Goal: Information Seeking & Learning: Check status

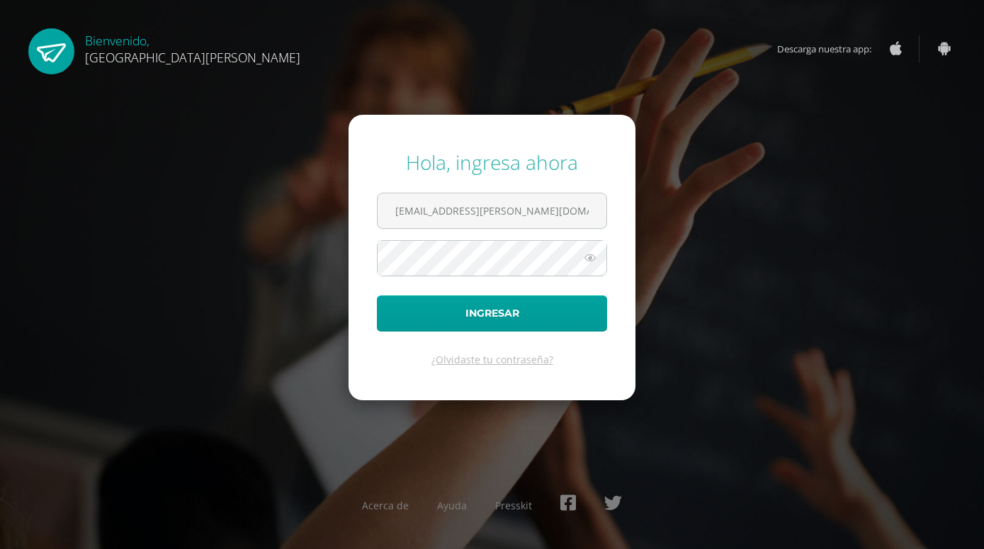
click at [589, 254] on icon at bounding box center [590, 257] width 18 height 17
click at [589, 254] on icon at bounding box center [590, 257] width 20 height 17
click at [558, 211] on input "[EMAIL_ADDRESS][PERSON_NAME][DOMAIN_NAME]" at bounding box center [492, 210] width 229 height 35
type input "2"
click at [531, 203] on input "text" at bounding box center [492, 210] width 229 height 35
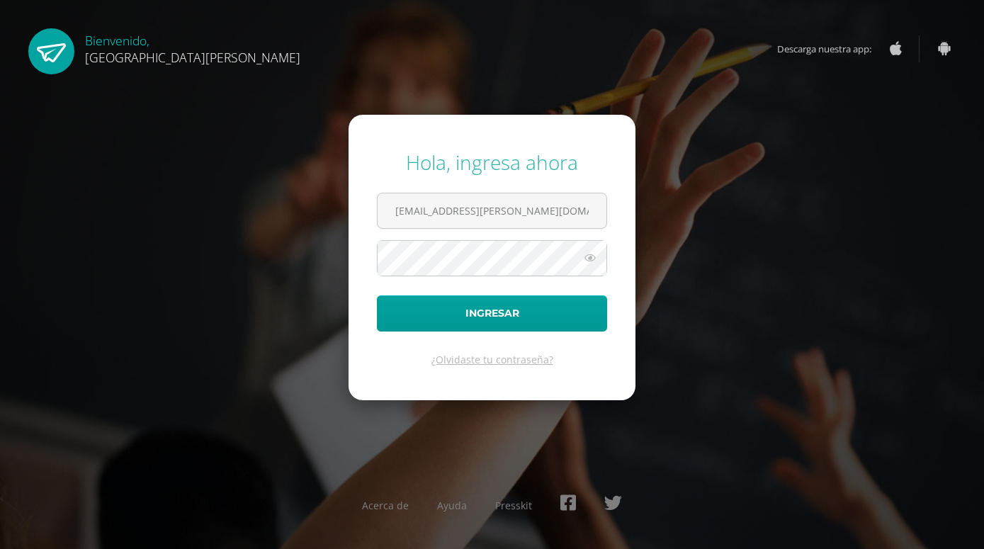
type input "[EMAIL_ADDRESS][PERSON_NAME][DOMAIN_NAME]"
type input "2"
drag, startPoint x: 866, startPoint y: 245, endPoint x: 606, endPoint y: 230, distance: 260.5
click at [864, 241] on div "Hola, ingresa ahora Ingresar ¿Olvidaste tu contraseña? Acerca de Ayuda Presskit" at bounding box center [492, 273] width 914 height 273
click at [493, 209] on input "text" at bounding box center [492, 210] width 229 height 35
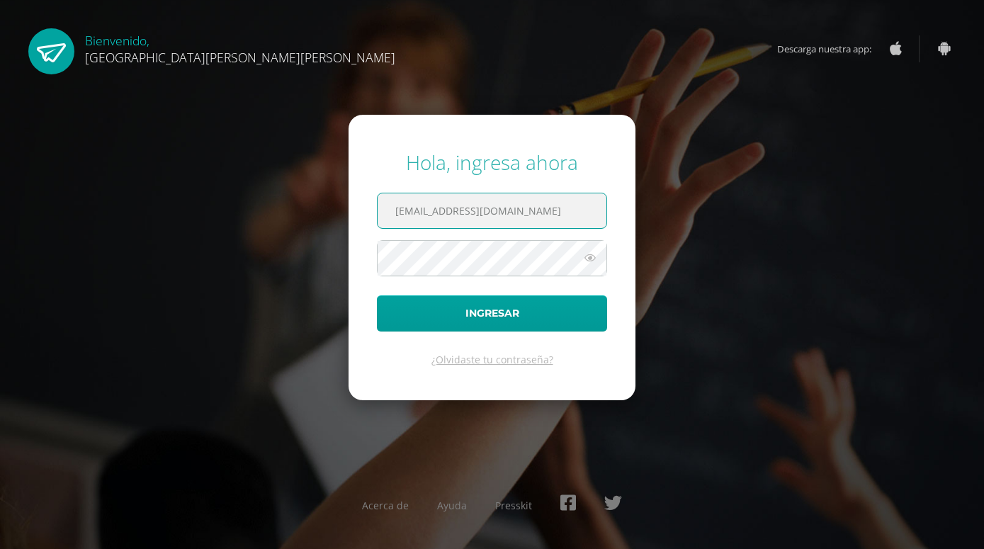
type input "20180002@fatima.edu.gt"
click at [593, 262] on icon at bounding box center [590, 257] width 18 height 17
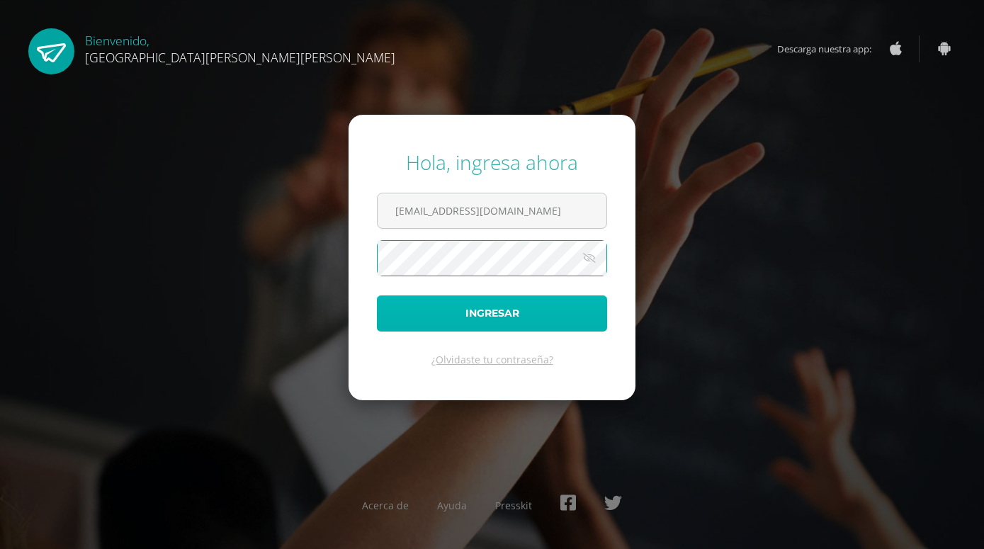
click at [555, 309] on button "Ingresar" at bounding box center [492, 313] width 230 height 36
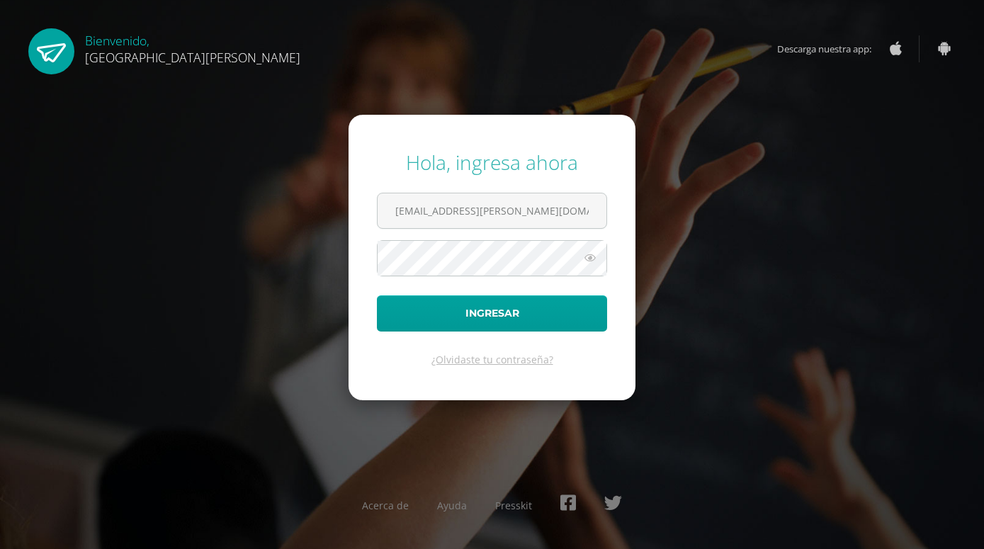
type input "[EMAIL_ADDRESS][PERSON_NAME][DOMAIN_NAME]"
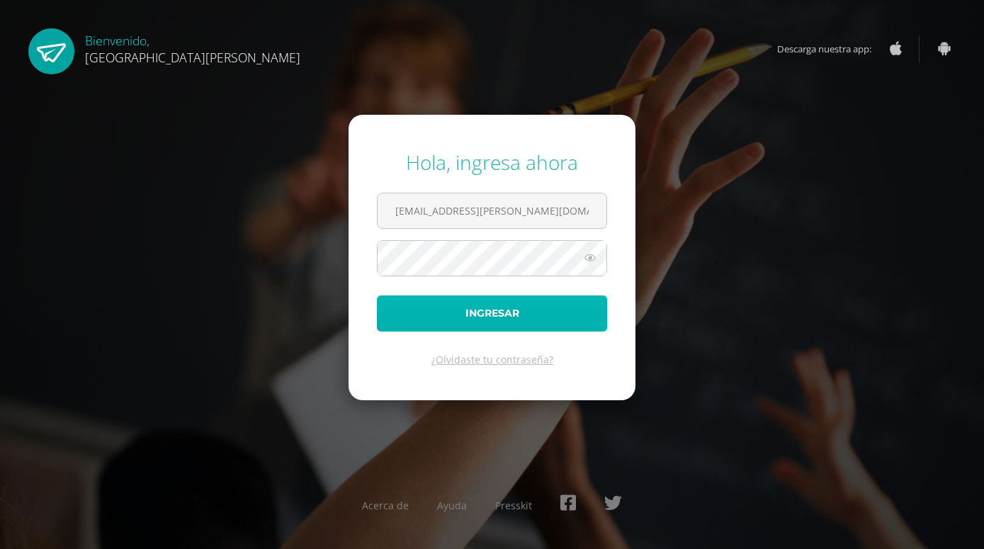
drag, startPoint x: 504, startPoint y: 320, endPoint x: 491, endPoint y: 312, distance: 14.9
click at [503, 320] on button "Ingresar" at bounding box center [492, 313] width 230 height 36
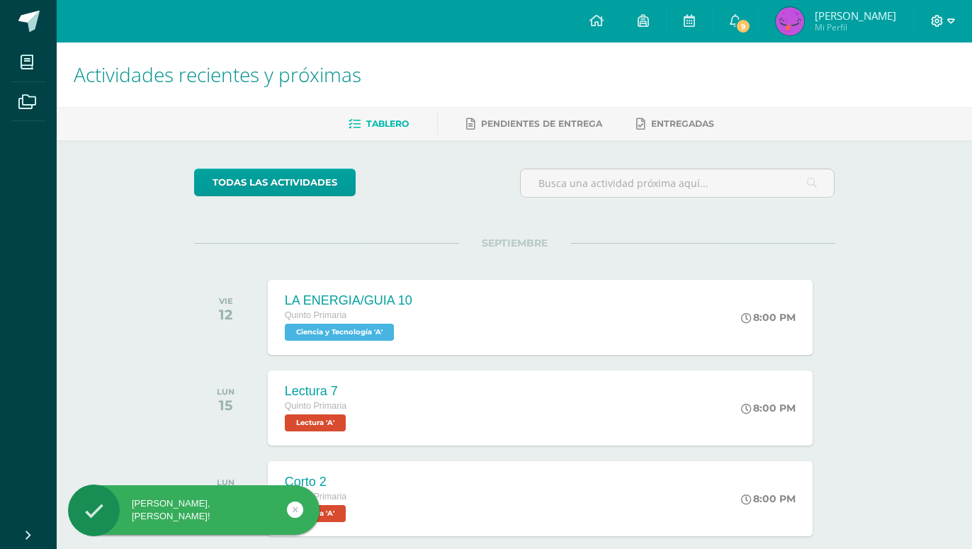
click at [934, 23] on icon at bounding box center [937, 21] width 13 height 13
click at [909, 100] on span "Cerrar sesión" at bounding box center [906, 96] width 64 height 13
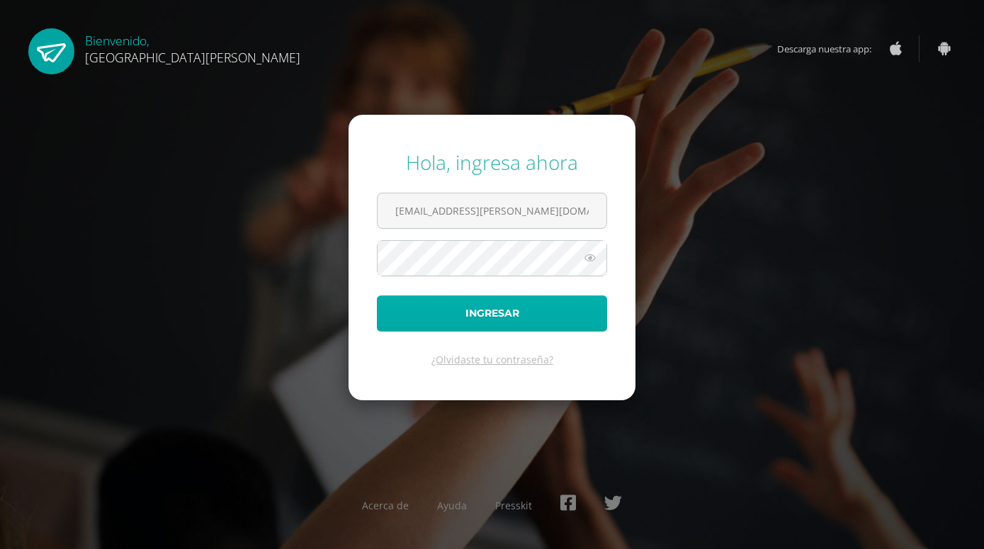
type input "20180002@fatima.edu.gt"
click at [500, 316] on button "Ingresar" at bounding box center [492, 313] width 230 height 36
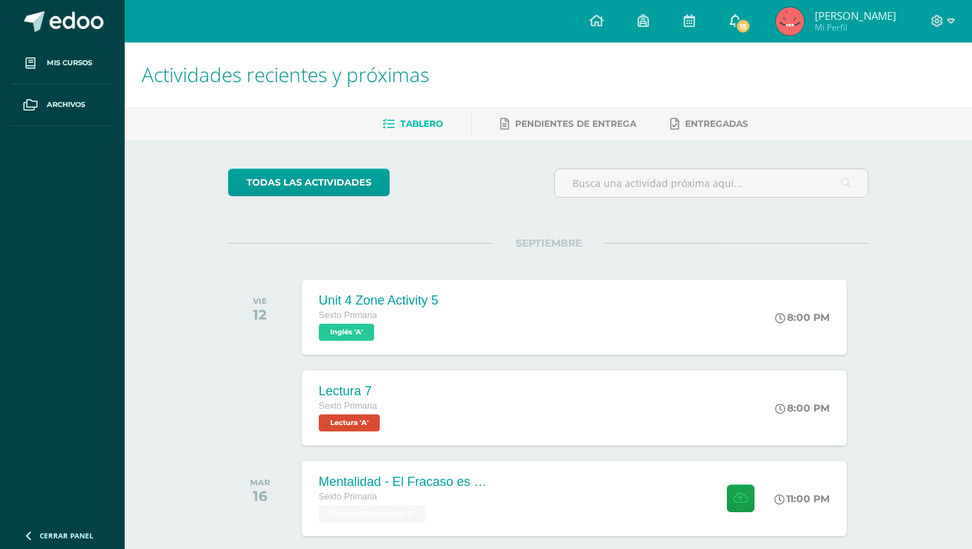
click at [751, 21] on span "15" at bounding box center [743, 26] width 16 height 16
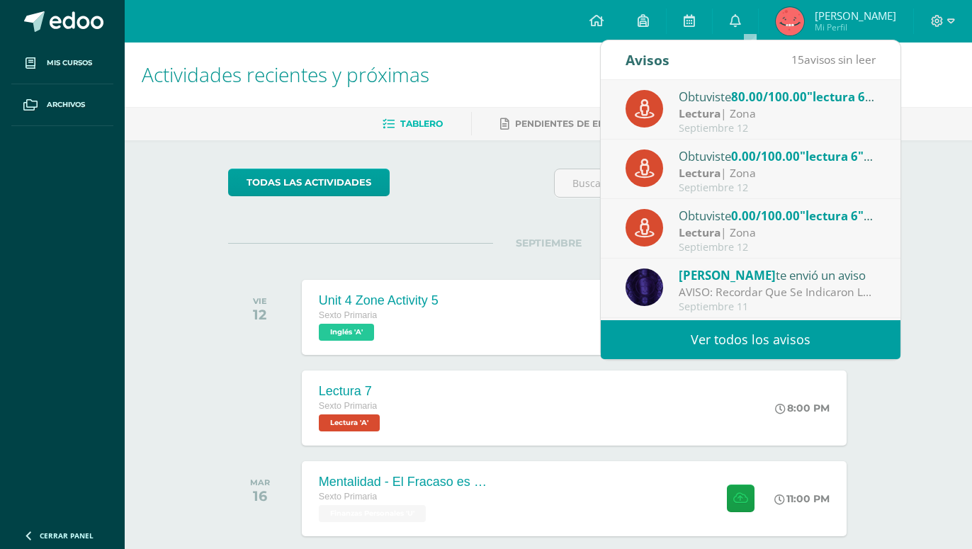
drag, startPoint x: 762, startPoint y: 103, endPoint x: 759, endPoint y: 113, distance: 10.1
click at [759, 106] on div "Obtuviste 80.00/100.00 "lectura 6" en Lectura" at bounding box center [777, 96] width 197 height 18
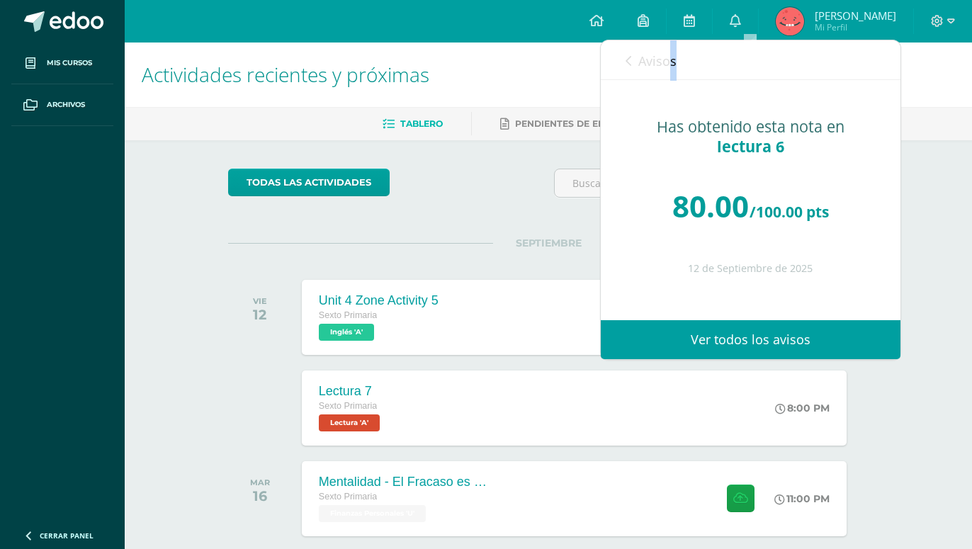
click at [674, 58] on span "Avisos" at bounding box center [657, 60] width 38 height 17
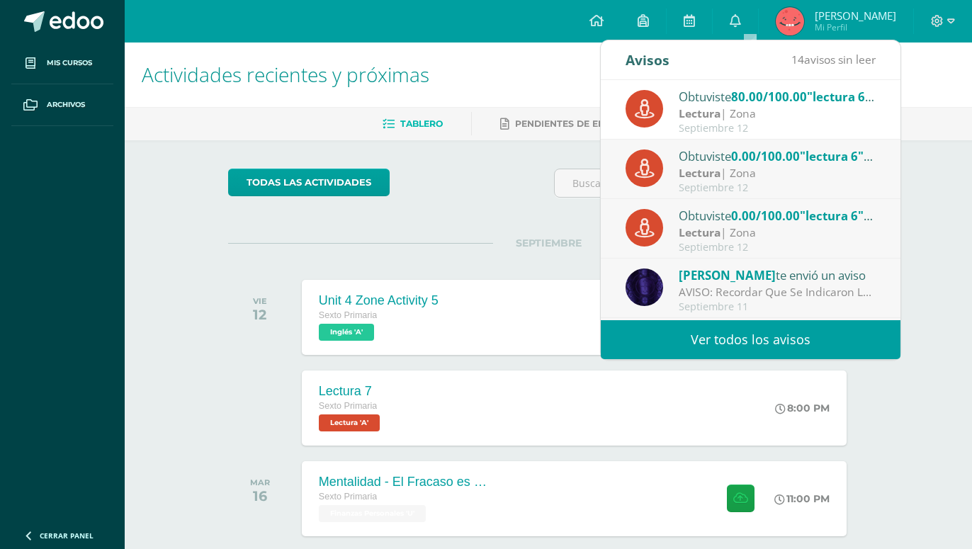
drag, startPoint x: 724, startPoint y: 160, endPoint x: 723, endPoint y: 167, distance: 7.2
click at [724, 162] on div "Obtuviste 0.00/100.00 "lectura 6" en Lectura" at bounding box center [777, 156] width 197 height 18
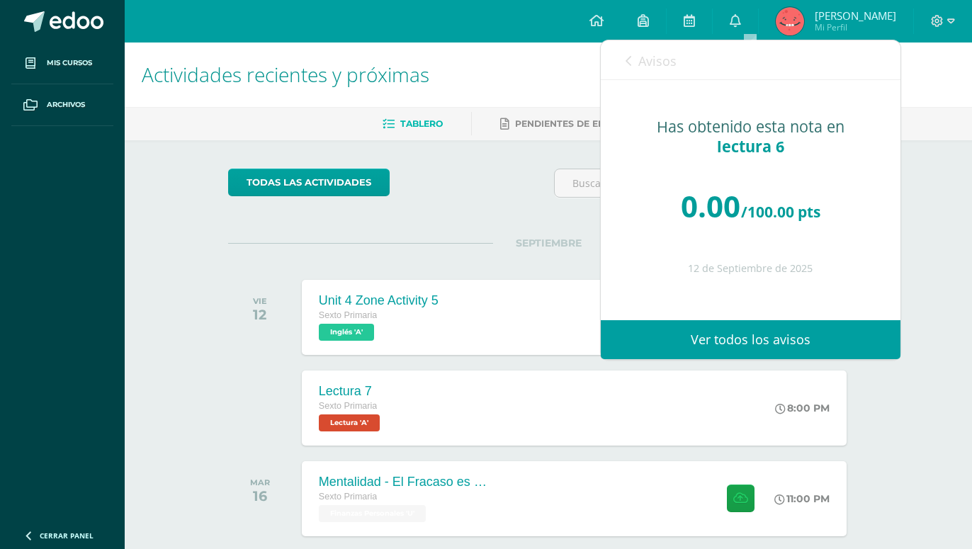
click at [664, 62] on span "Avisos" at bounding box center [657, 60] width 38 height 17
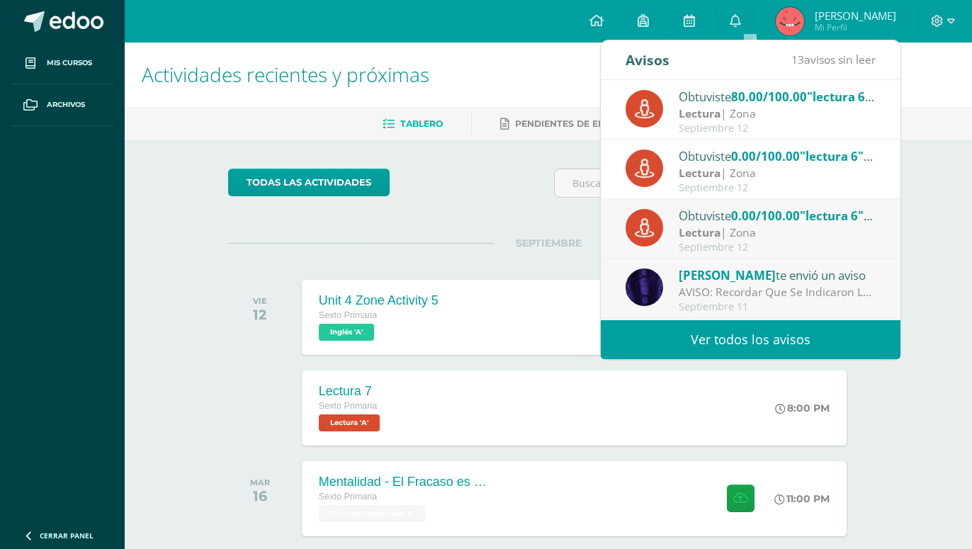
click at [748, 232] on div "Lectura | Zona" at bounding box center [777, 233] width 197 height 16
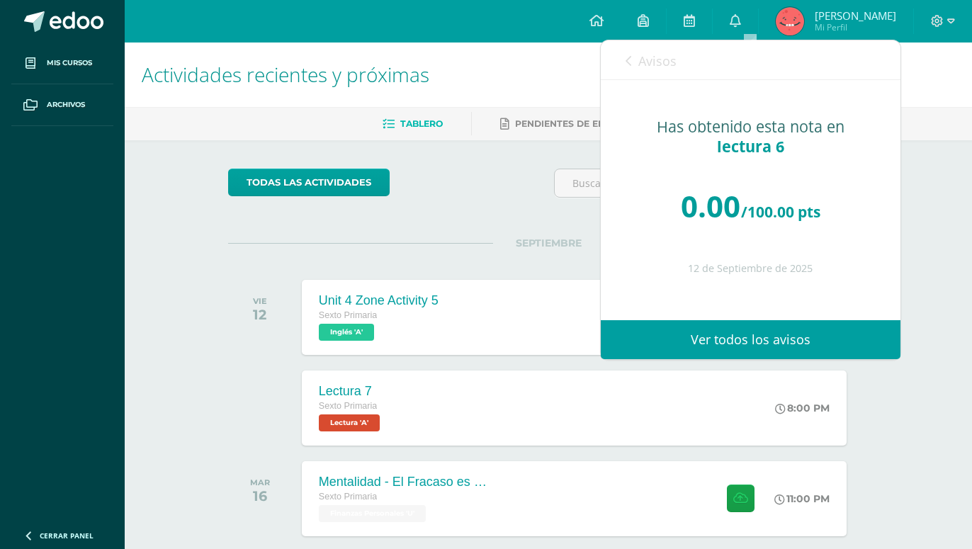
click at [658, 61] on span "Avisos" at bounding box center [657, 60] width 38 height 17
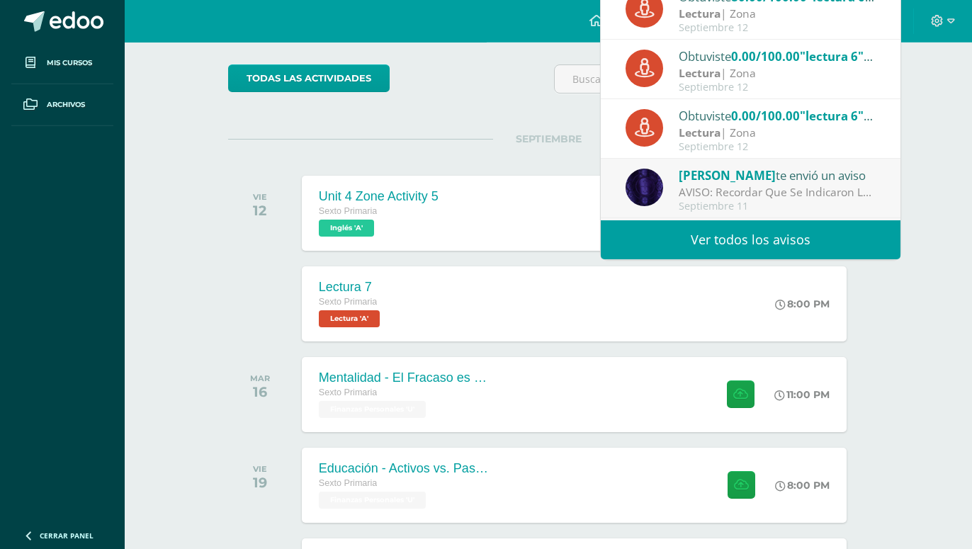
scroll to position [145, 0]
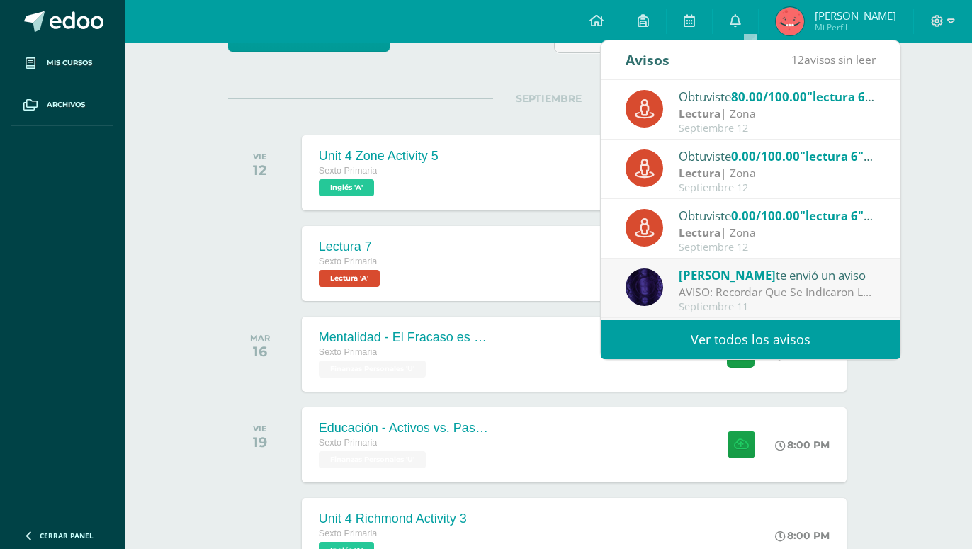
click at [718, 292] on div "AVISO: Recordar Que Se Indicaron Las Paginas A Estudiar Para La Actividad De Zo…" at bounding box center [777, 292] width 197 height 16
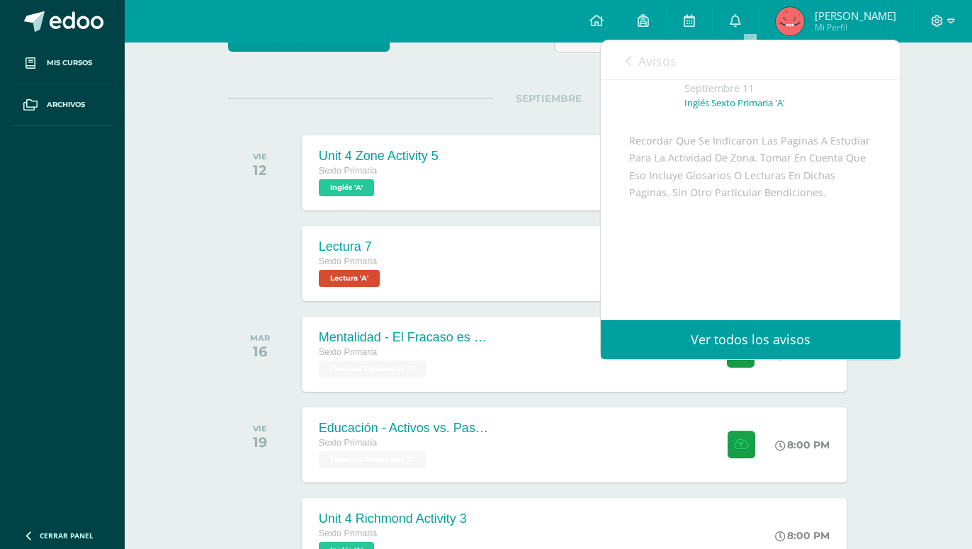
scroll to position [77, 0]
click at [650, 60] on span "Avisos" at bounding box center [657, 60] width 38 height 17
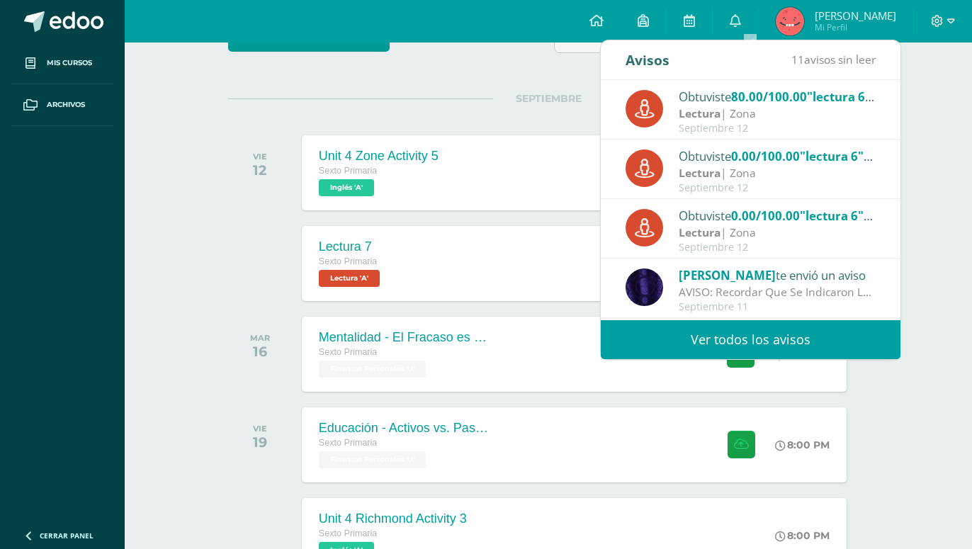
click at [736, 274] on div "Luis te envió un aviso" at bounding box center [777, 275] width 197 height 18
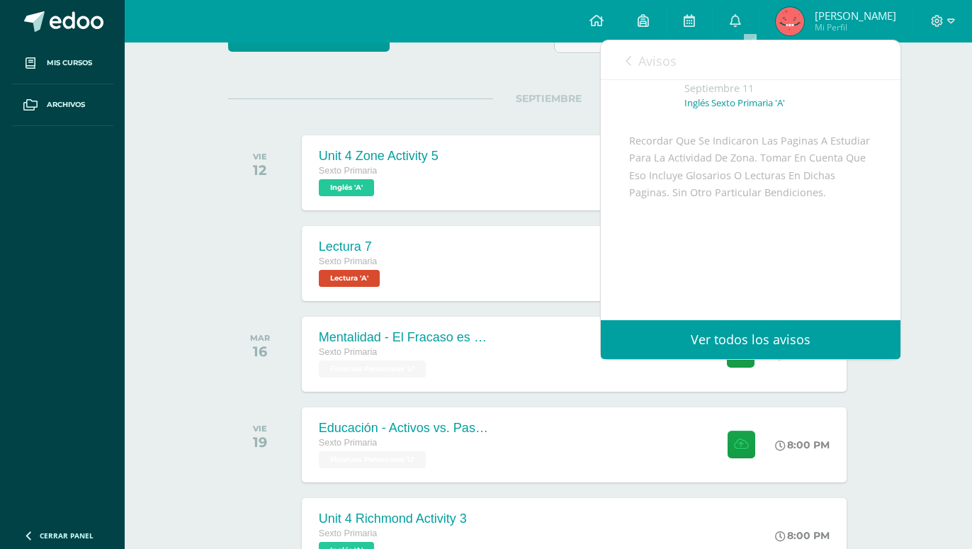
click at [634, 62] on link "Avisos" at bounding box center [651, 60] width 51 height 40
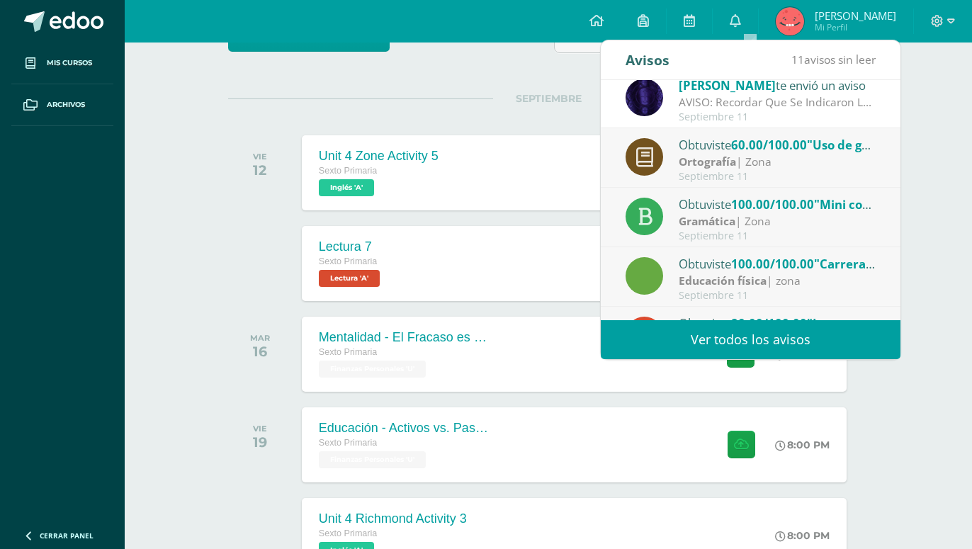
scroll to position [191, 0]
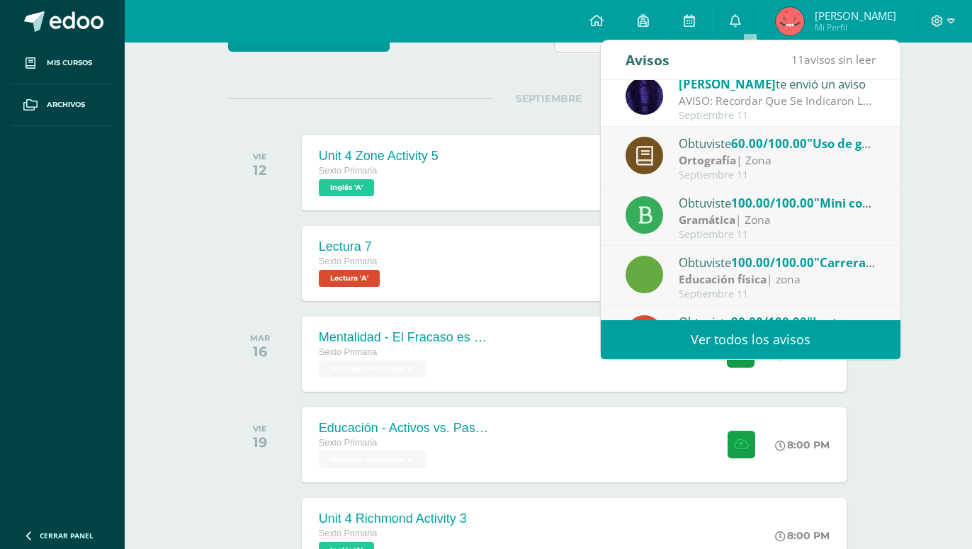
click at [788, 153] on div "Ortografía | Zona" at bounding box center [777, 160] width 197 height 16
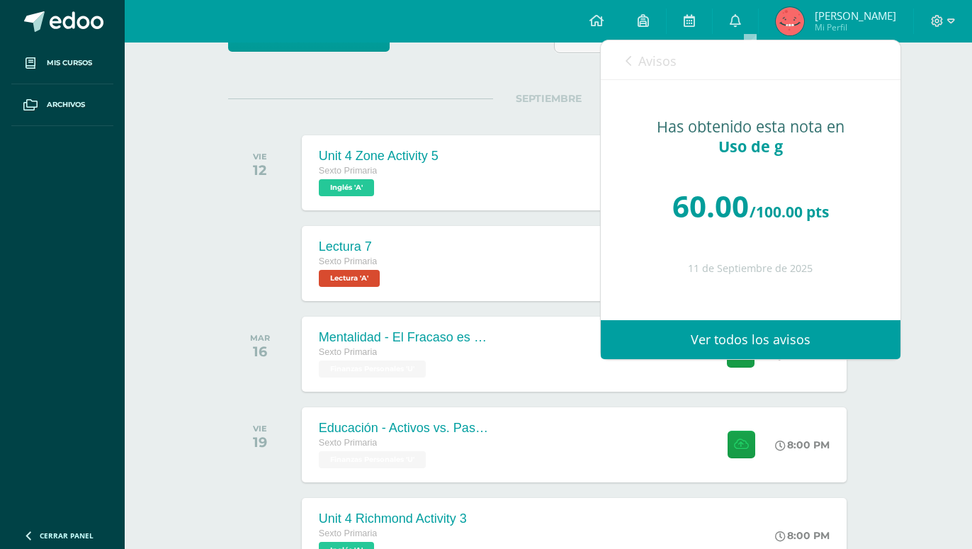
scroll to position [0, 0]
click at [656, 59] on span "Avisos" at bounding box center [657, 60] width 38 height 17
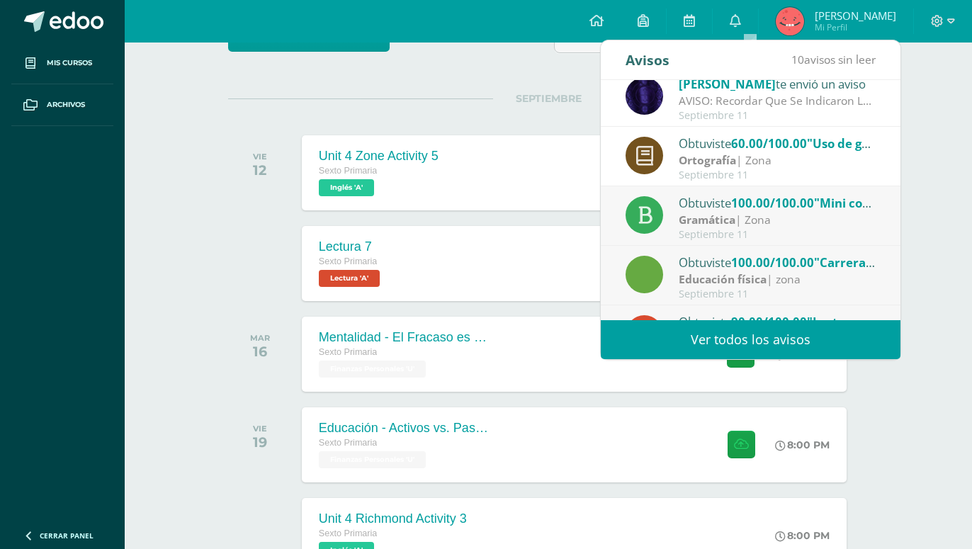
click at [762, 220] on div "Gramática | Zona" at bounding box center [777, 220] width 197 height 16
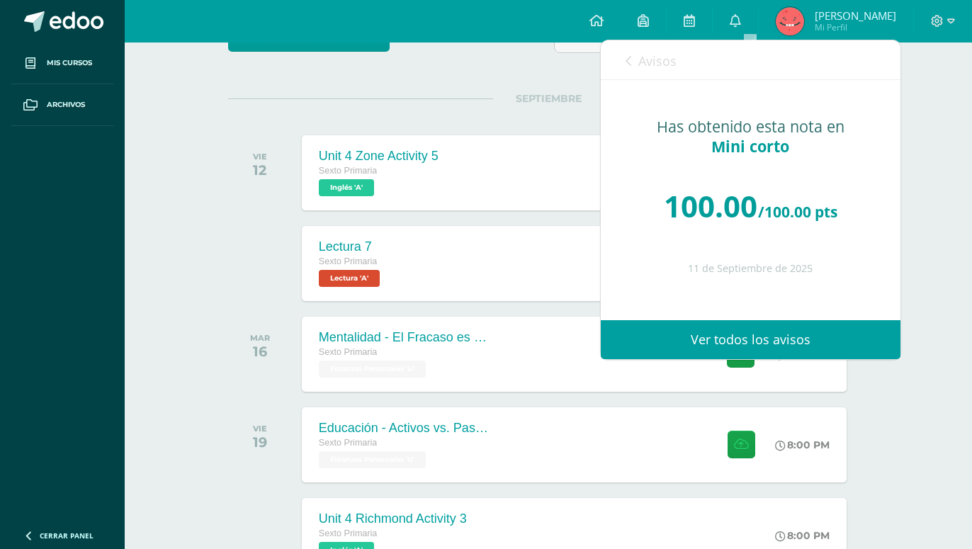
click at [647, 62] on span "Avisos" at bounding box center [657, 60] width 38 height 17
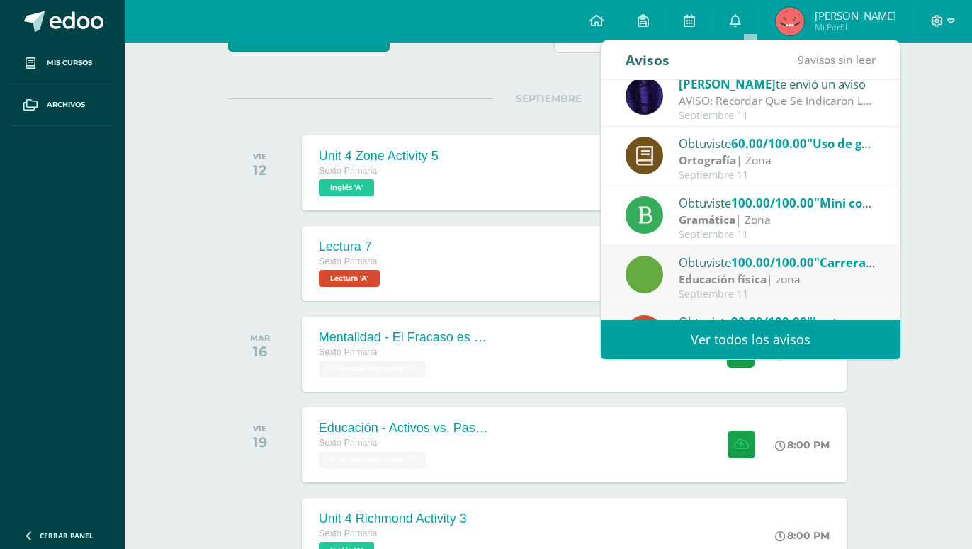
click at [744, 259] on span "100.00/100.00" at bounding box center [772, 262] width 83 height 16
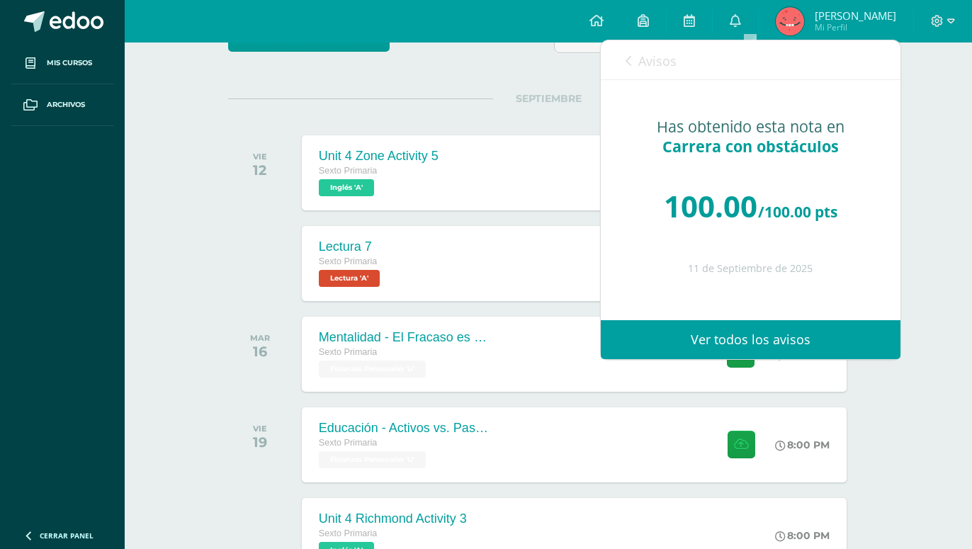
click at [644, 55] on span "Avisos" at bounding box center [657, 60] width 38 height 17
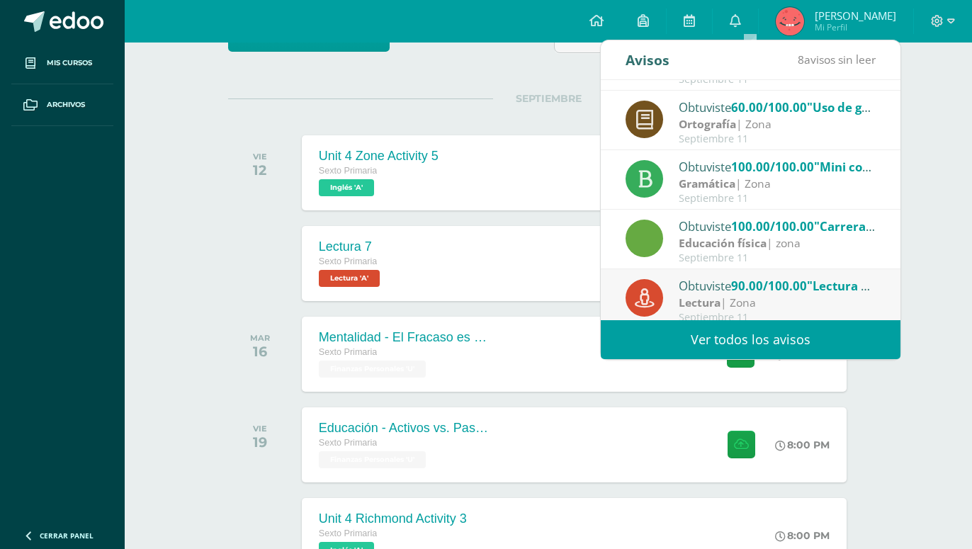
scroll to position [236, 0]
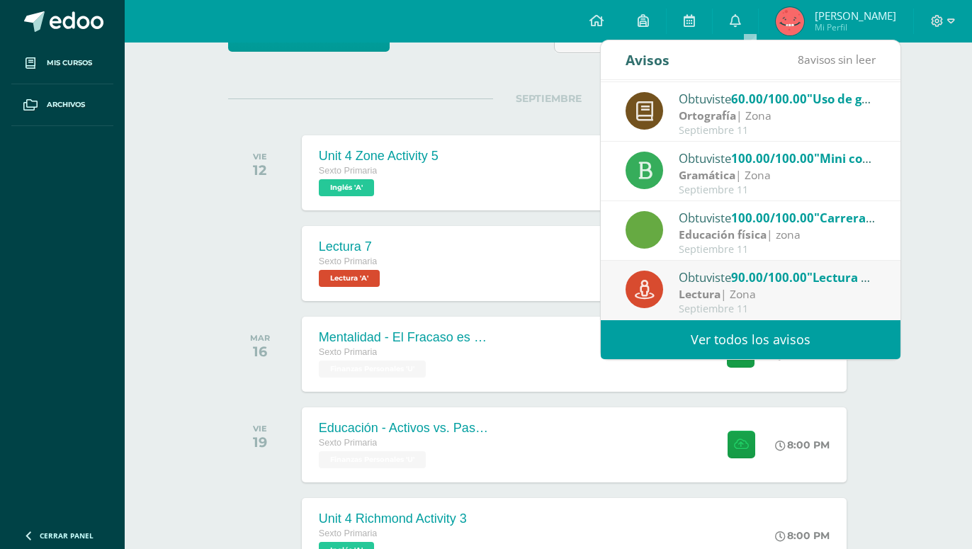
click at [801, 274] on span "90.00/100.00" at bounding box center [769, 277] width 76 height 16
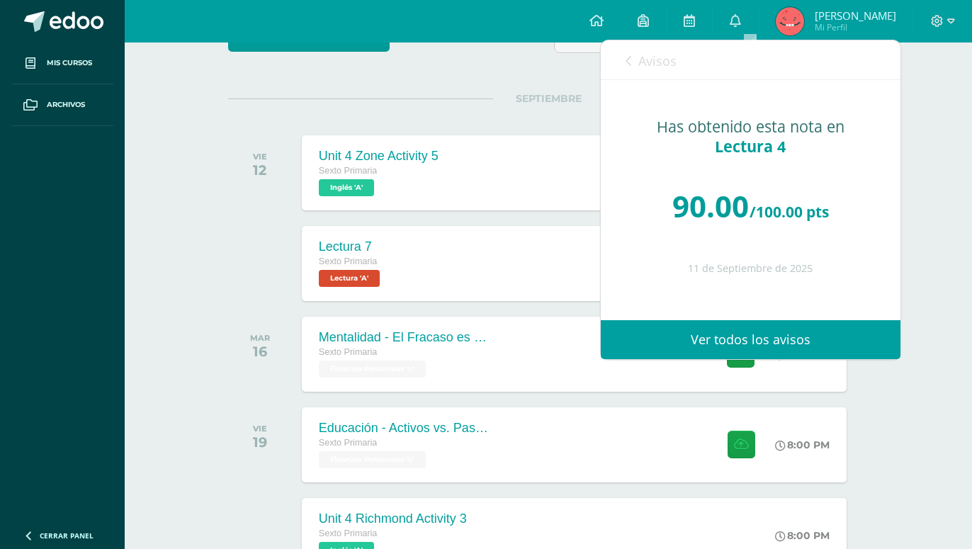
click at [670, 57] on span "Avisos" at bounding box center [657, 60] width 38 height 17
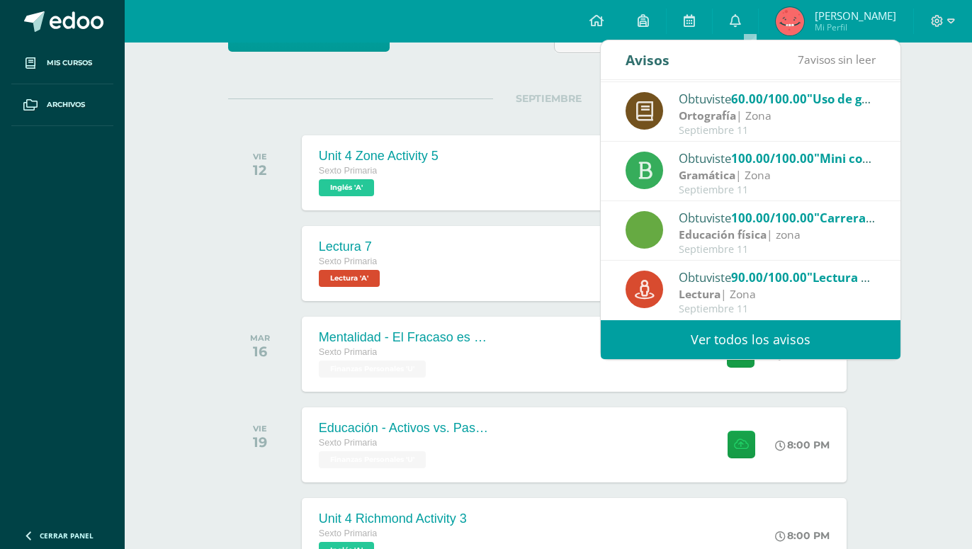
click at [844, 340] on link "Ver todos los avisos" at bounding box center [751, 339] width 300 height 39
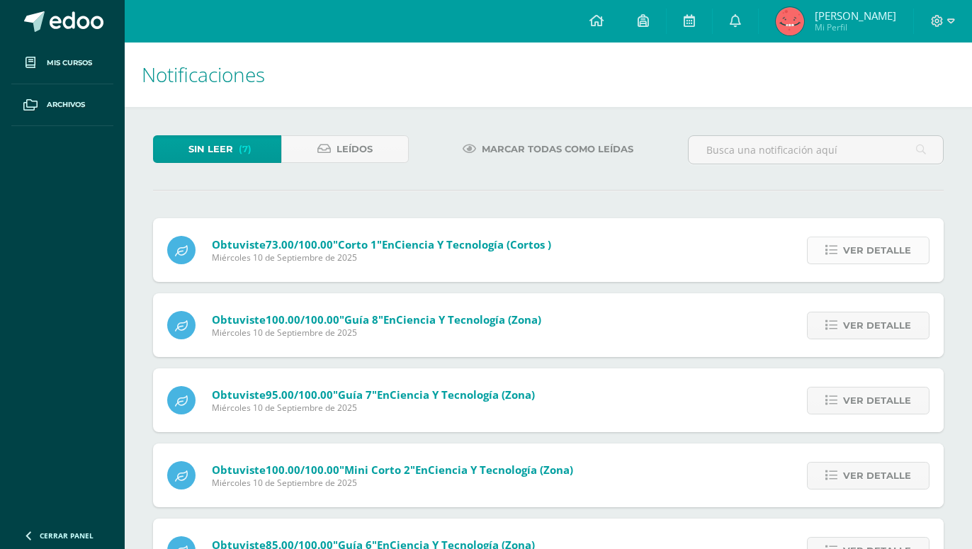
click at [849, 237] on span "Ver detalle" at bounding box center [877, 250] width 68 height 26
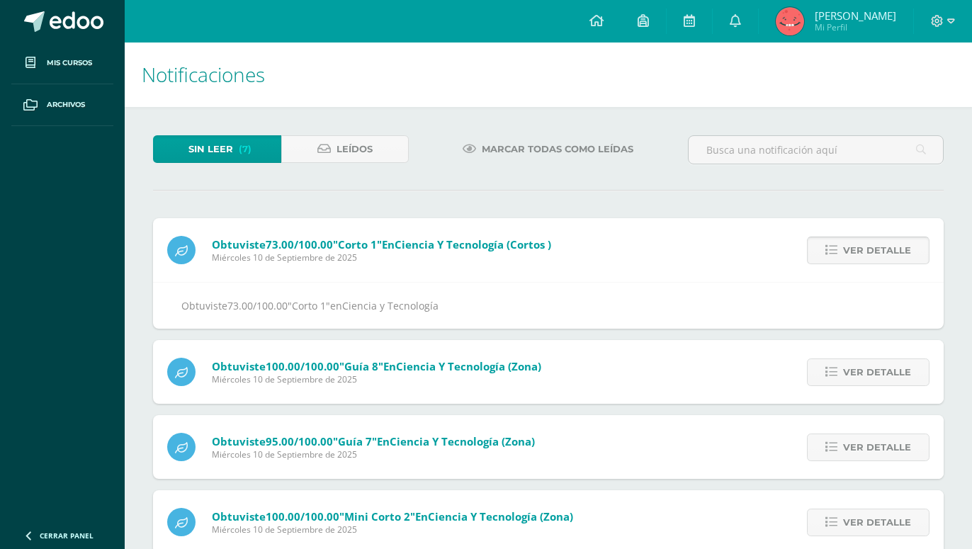
click at [849, 237] on span "Ver detalle" at bounding box center [877, 250] width 68 height 26
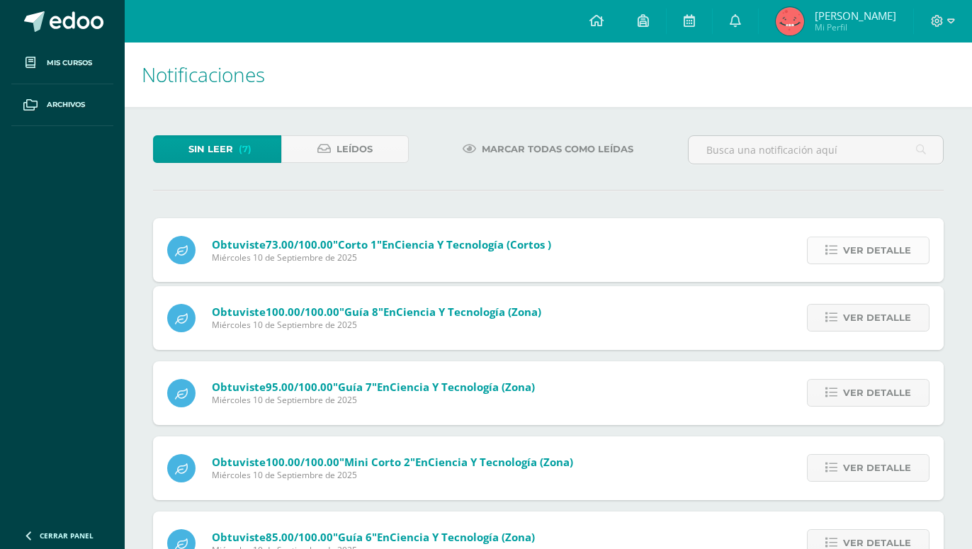
click at [849, 223] on div "Obtuviste 73.00/100.00 "Corto 1" en Ciencia y Tecnología (Cortos ) Miércoles 10…" at bounding box center [548, 471] width 791 height 507
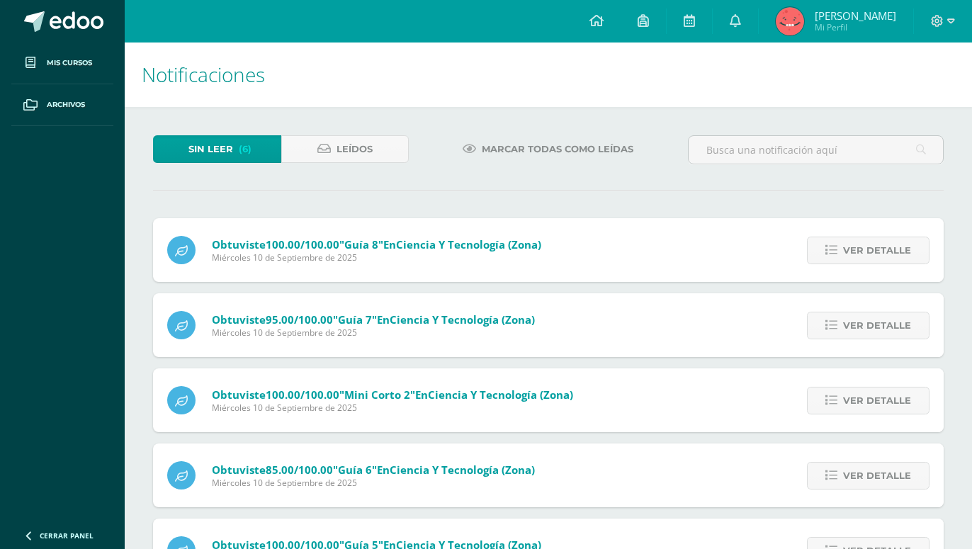
click at [849, 237] on span "Ver detalle" at bounding box center [877, 250] width 68 height 26
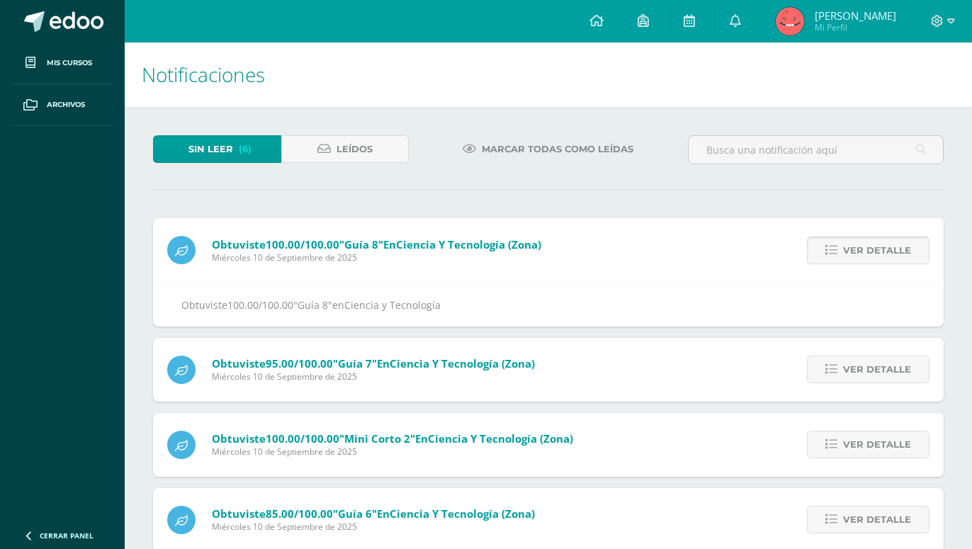
click at [849, 237] on span "Ver detalle" at bounding box center [877, 250] width 68 height 26
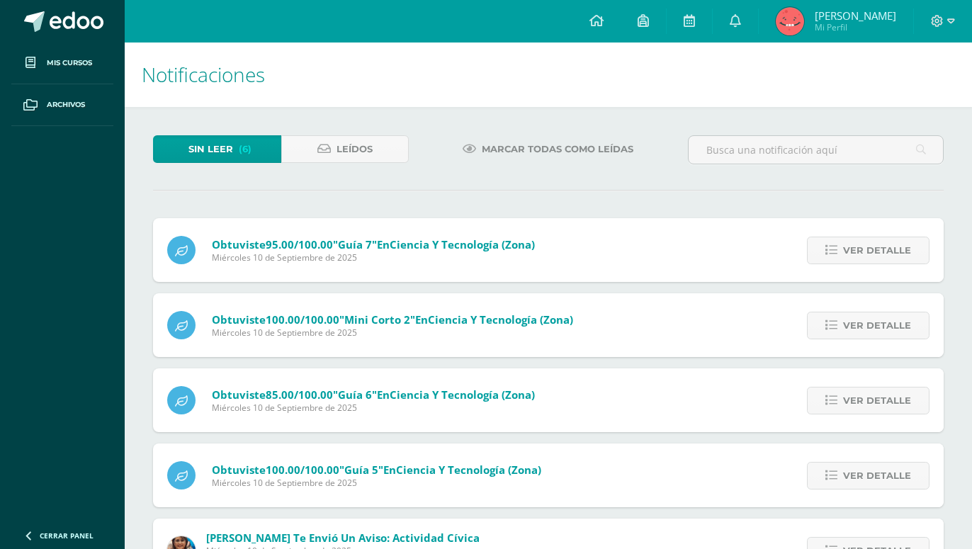
click at [849, 237] on span "Ver detalle" at bounding box center [877, 250] width 68 height 26
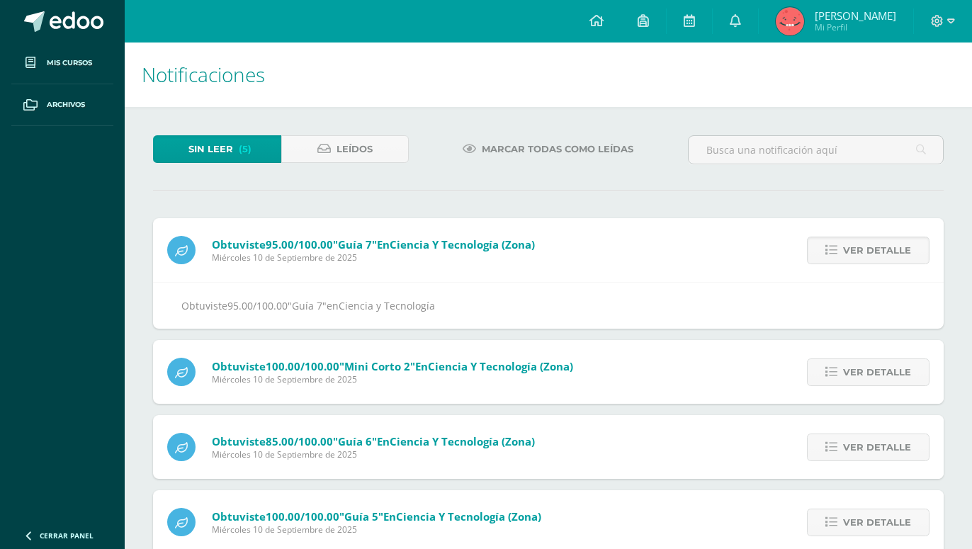
click at [849, 237] on span "Ver detalle" at bounding box center [877, 250] width 68 height 26
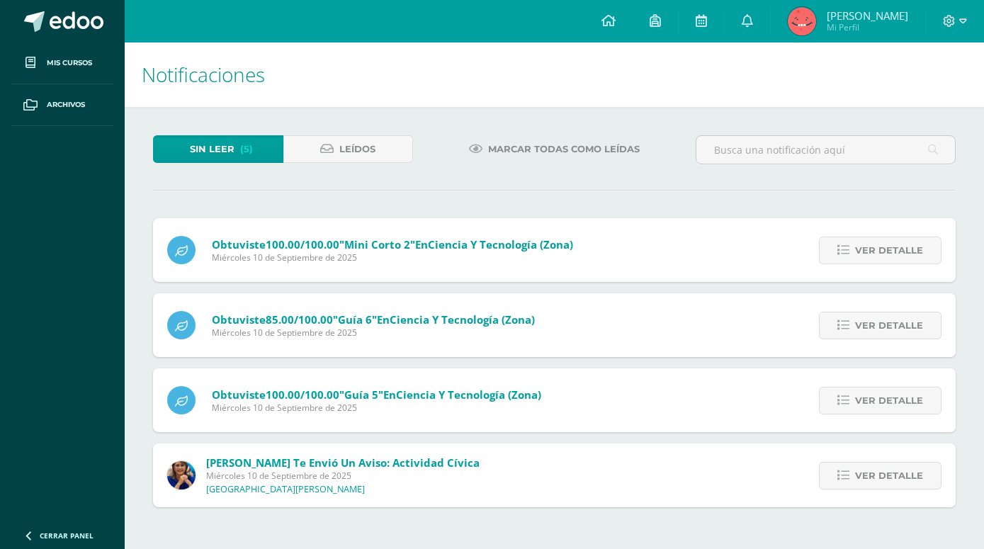
click at [849, 244] on icon at bounding box center [843, 250] width 12 height 12
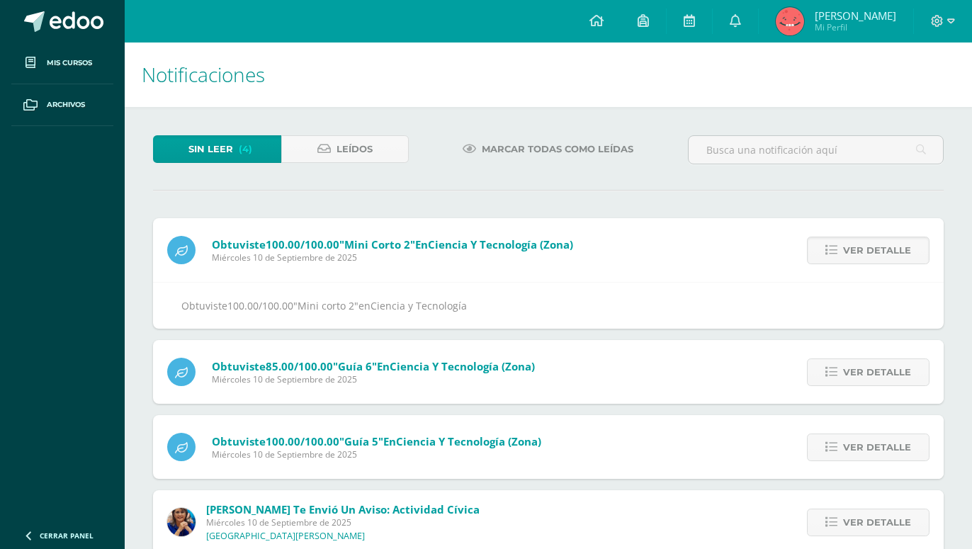
click at [849, 237] on span "Ver detalle" at bounding box center [877, 250] width 68 height 26
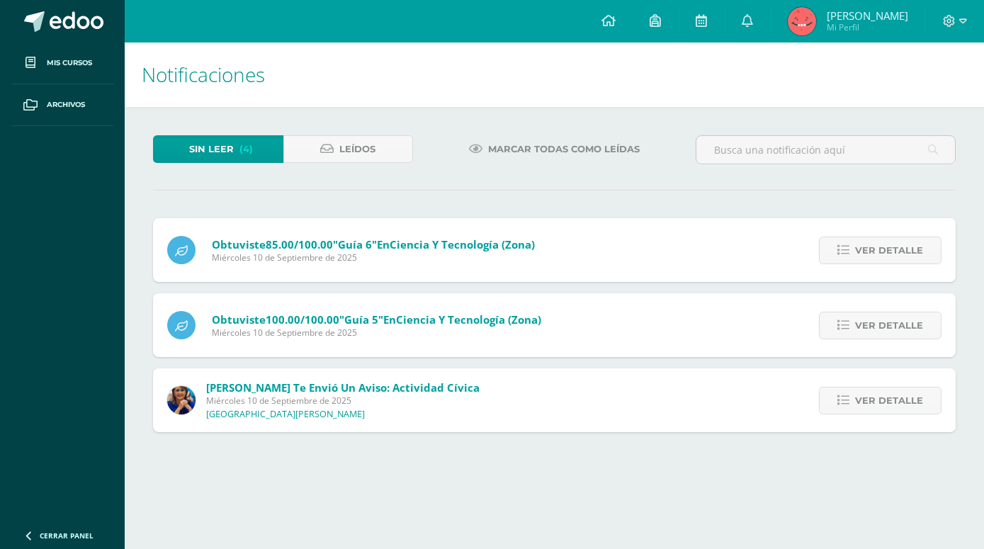
click at [849, 244] on icon at bounding box center [843, 250] width 12 height 12
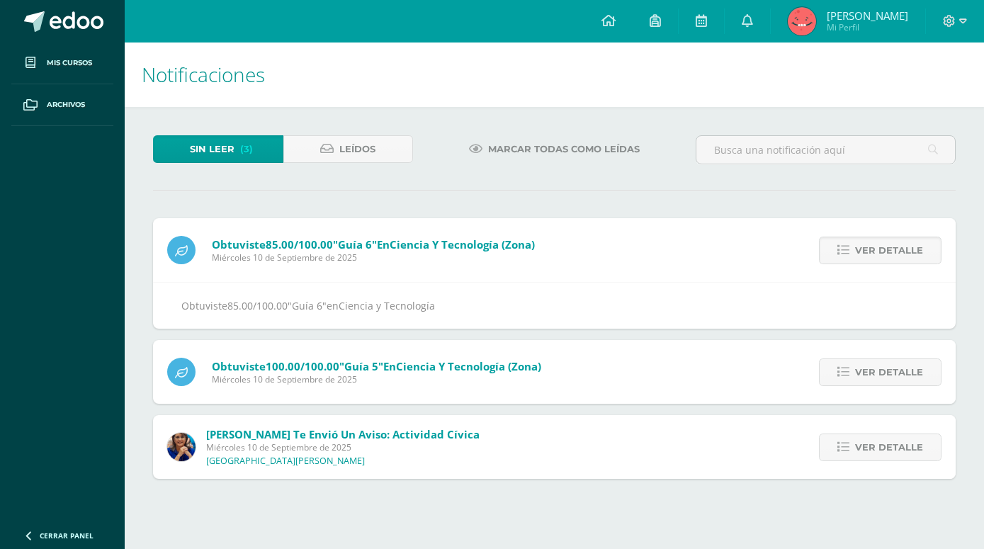
click at [849, 244] on icon at bounding box center [843, 250] width 12 height 12
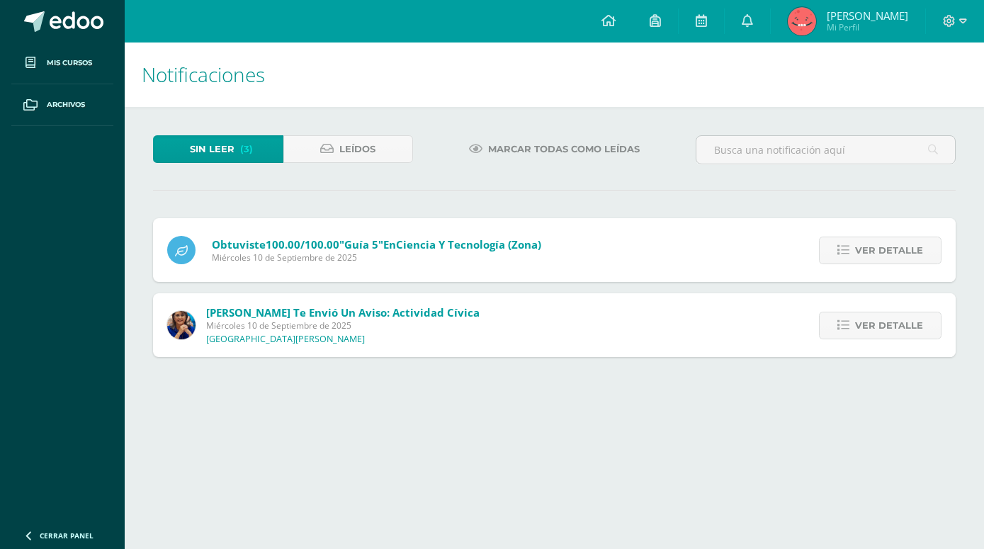
click at [849, 244] on icon at bounding box center [843, 250] width 12 height 12
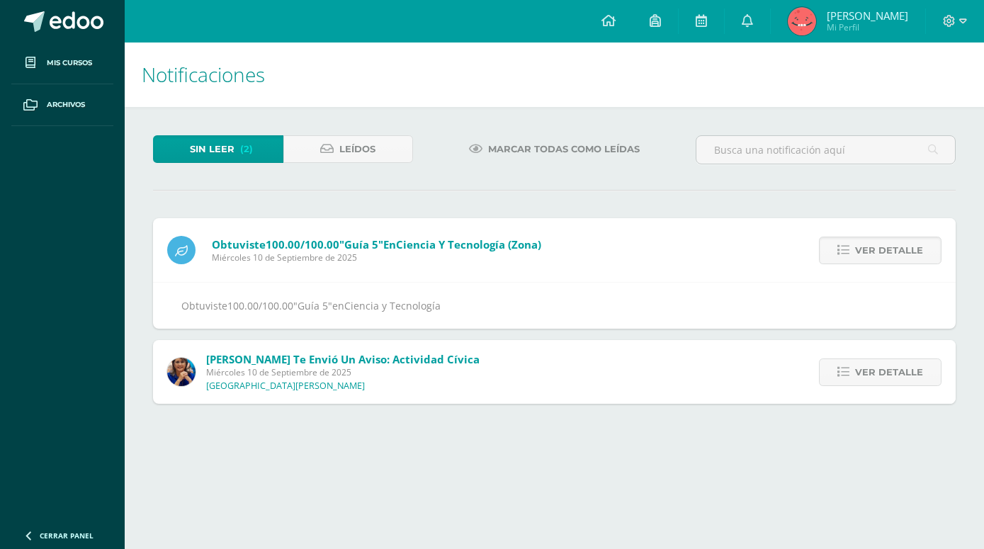
click at [849, 244] on icon at bounding box center [843, 250] width 12 height 12
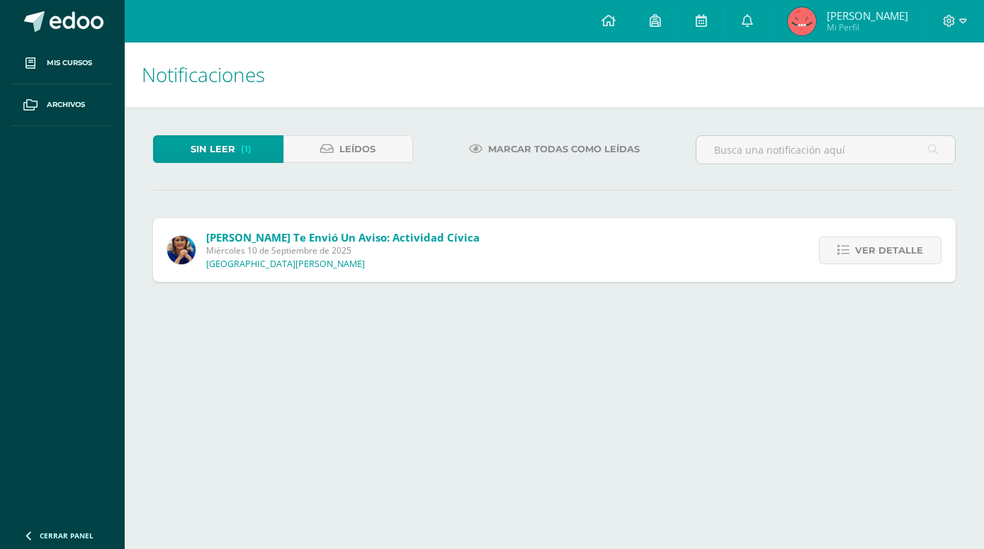
click at [871, 242] on div "Ver detalle" at bounding box center [877, 250] width 158 height 64
click at [876, 237] on span "Ver detalle" at bounding box center [889, 250] width 68 height 26
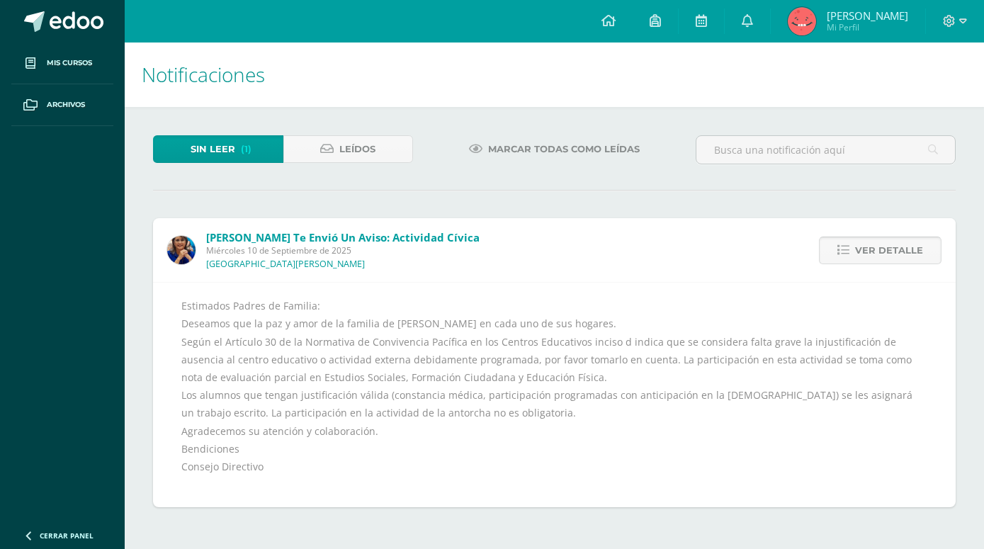
click at [877, 237] on span "Ver detalle" at bounding box center [889, 250] width 68 height 26
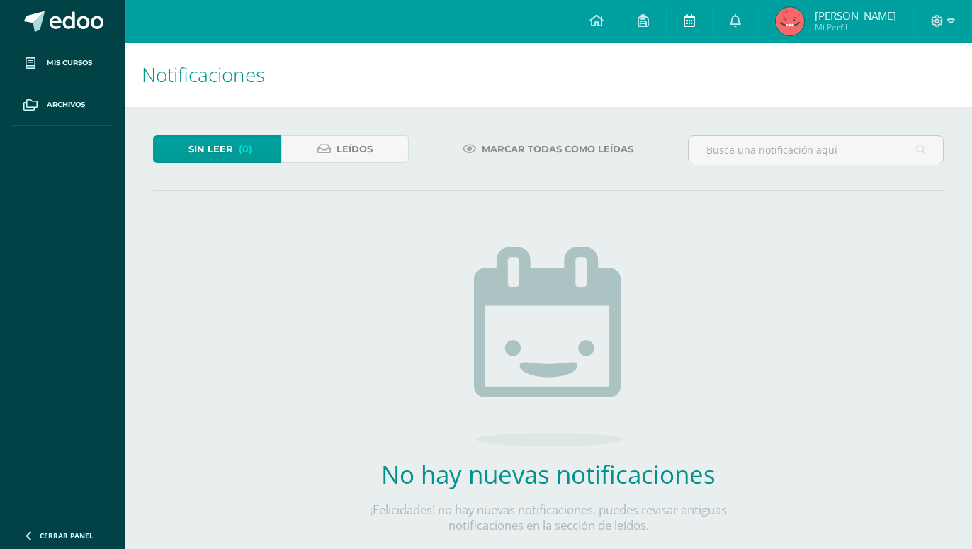
drag, startPoint x: 711, startPoint y: 20, endPoint x: 699, endPoint y: 13, distance: 13.6
click at [708, 18] on link at bounding box center [689, 21] width 45 height 43
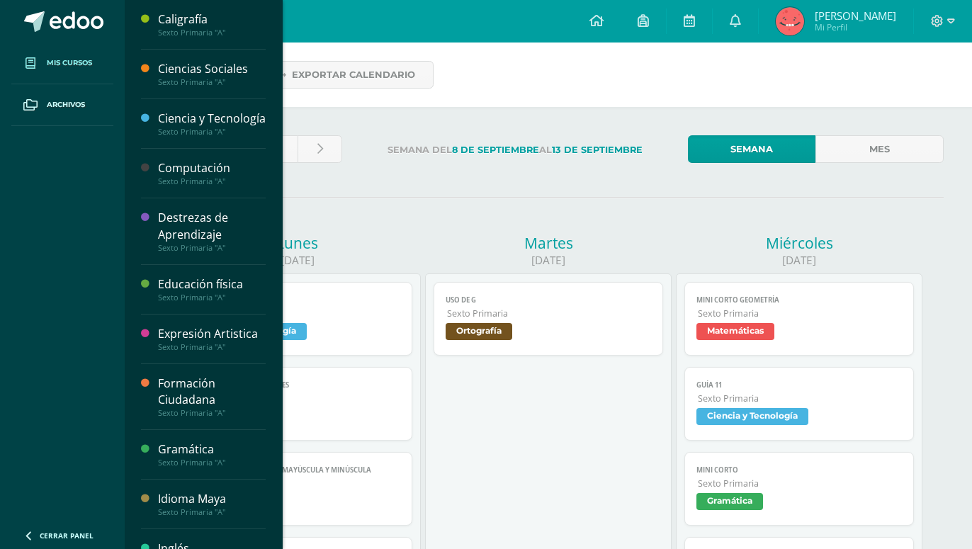
click at [43, 57] on span at bounding box center [31, 63] width 26 height 26
